Goal: Check status: Check status

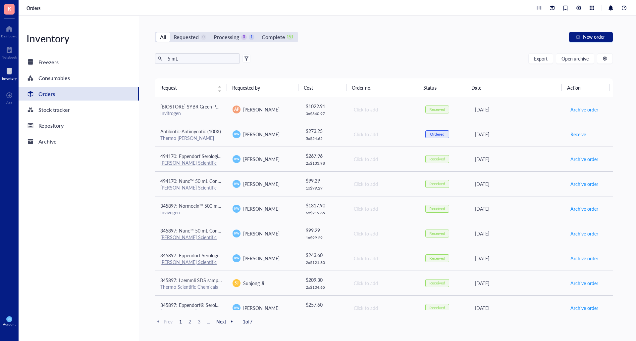
click at [415, 24] on div "All Requested 0 Processing 0 1 Complete 151 New order 5 mL Export Open archive …" at bounding box center [383, 178] width 489 height 325
click at [221, 35] on div "Processing" at bounding box center [226, 36] width 25 height 9
click at [210, 32] on input "Processing 0 1" at bounding box center [210, 32] width 0 height 0
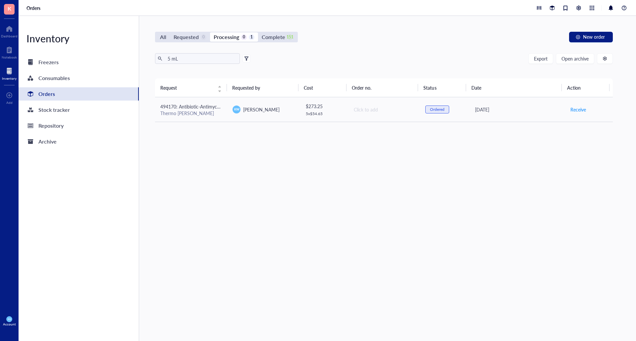
click at [49, 92] on div "Orders" at bounding box center [46, 93] width 17 height 9
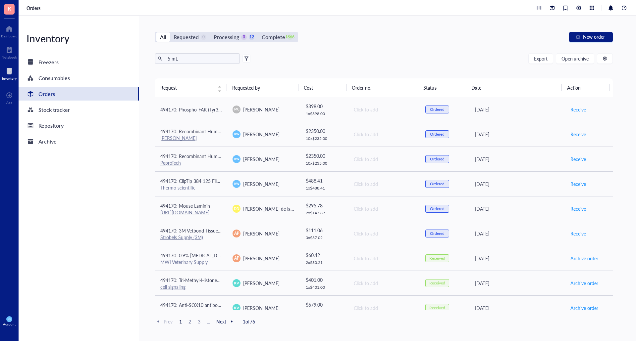
click at [50, 93] on div "Orders" at bounding box center [46, 93] width 17 height 9
click at [230, 39] on div "Processing" at bounding box center [226, 36] width 25 height 9
click at [210, 32] on input "Processing 0 12" at bounding box center [210, 32] width 0 height 0
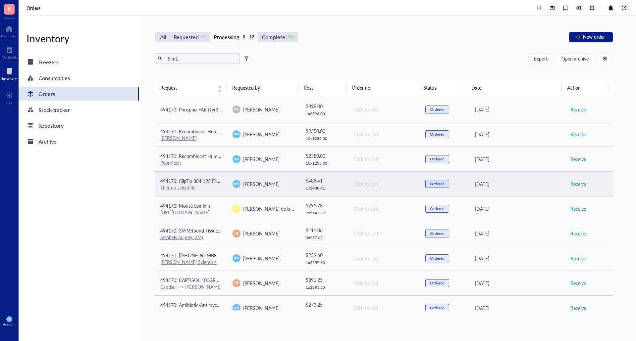
scroll to position [85, 0]
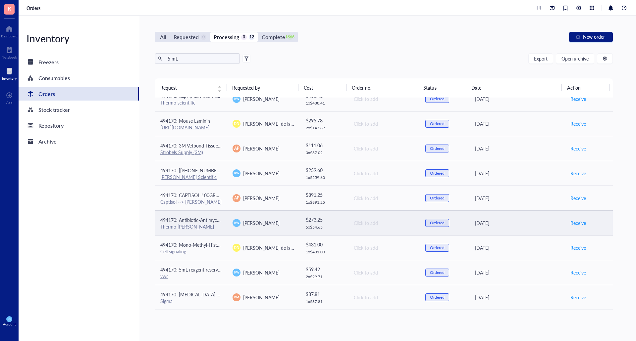
click at [187, 224] on div "Thermo [PERSON_NAME]" at bounding box center [191, 227] width 62 height 6
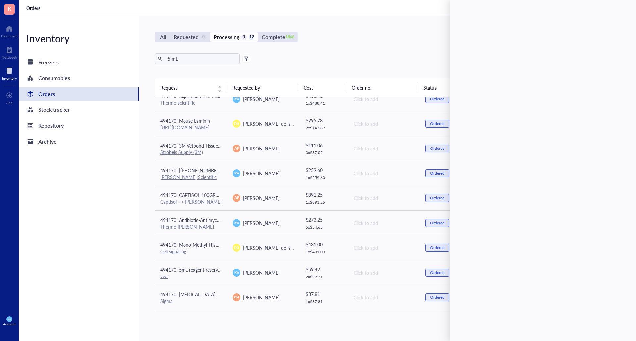
click at [370, 52] on div "All Requested 0 Processing 0 12 Complete 1866 New order 5 mL Export Open archiv…" at bounding box center [383, 178] width 489 height 325
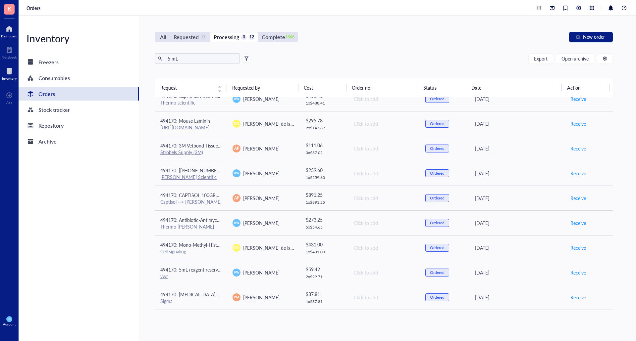
click at [12, 35] on div "Dashboard" at bounding box center [9, 36] width 17 height 4
